Goal: Navigation & Orientation: Find specific page/section

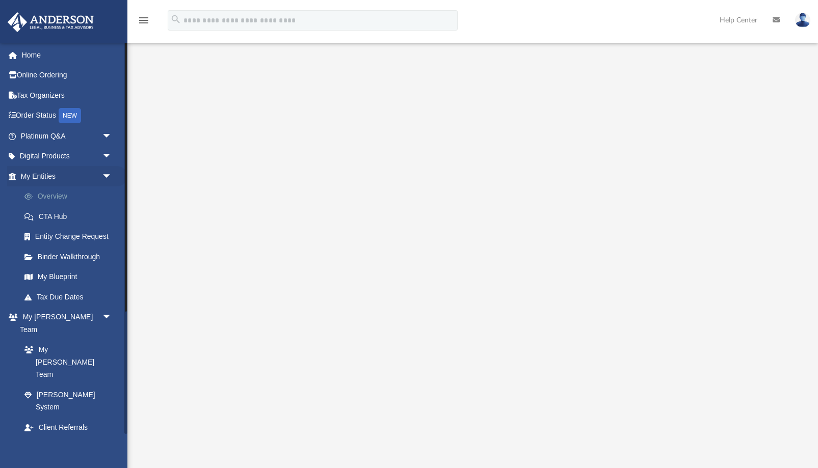
click at [64, 190] on link "Overview" at bounding box center [70, 197] width 113 height 20
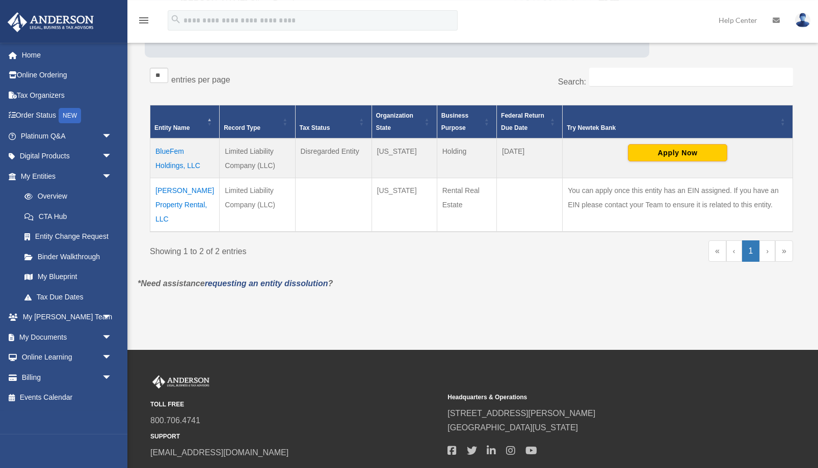
scroll to position [156, 0]
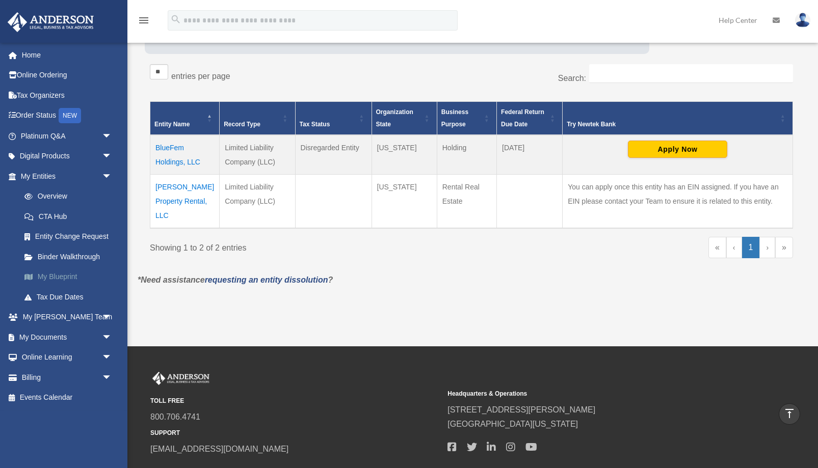
click at [57, 281] on link "My Blueprint" at bounding box center [70, 277] width 113 height 20
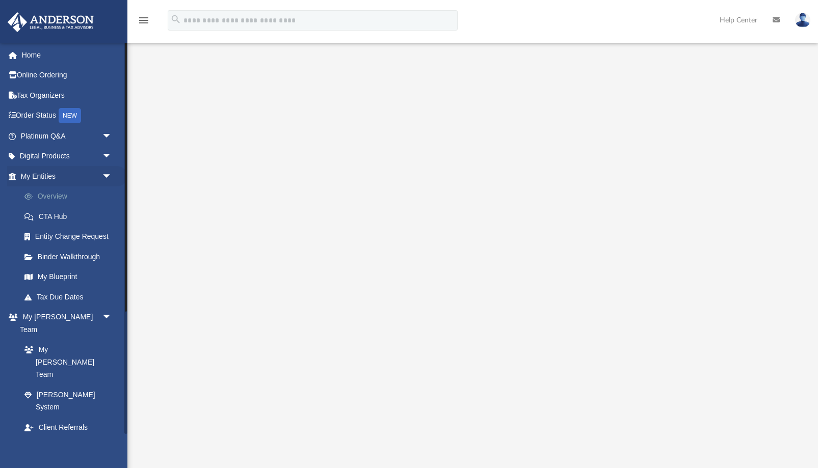
click at [65, 197] on link "Overview" at bounding box center [70, 197] width 113 height 20
